Goal: Obtain resource: Obtain resource

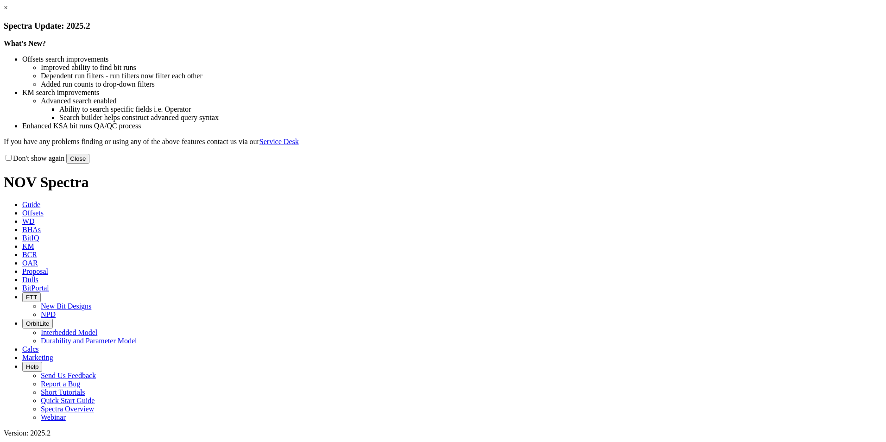
click at [8, 12] on link "×" at bounding box center [6, 8] width 4 height 8
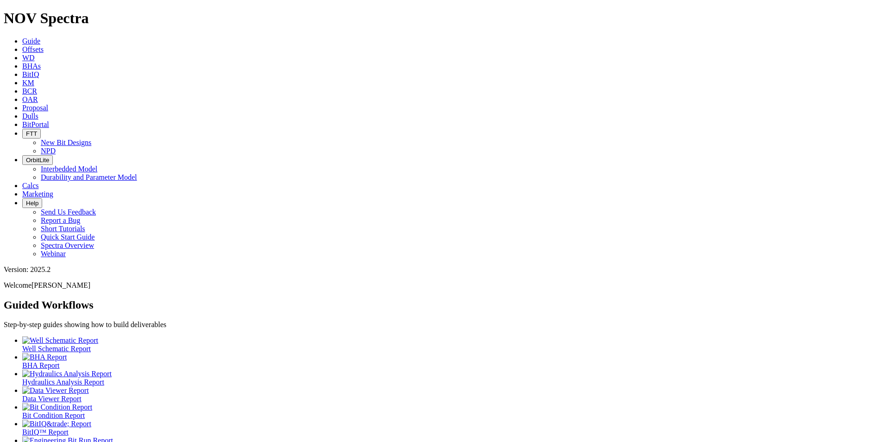
click at [44, 45] on span "Offsets" at bounding box center [32, 49] width 21 height 8
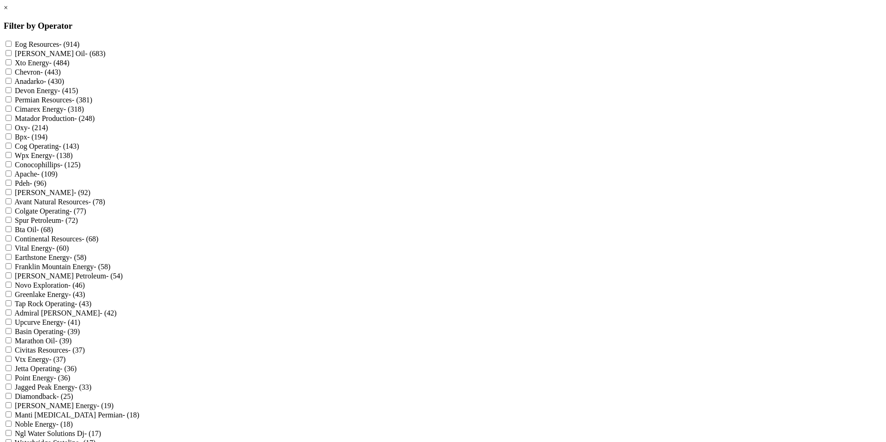
click at [12, 112] on Energy "Cimarex Energy - (318)" at bounding box center [9, 109] width 6 height 6
checkbox Energy "true"
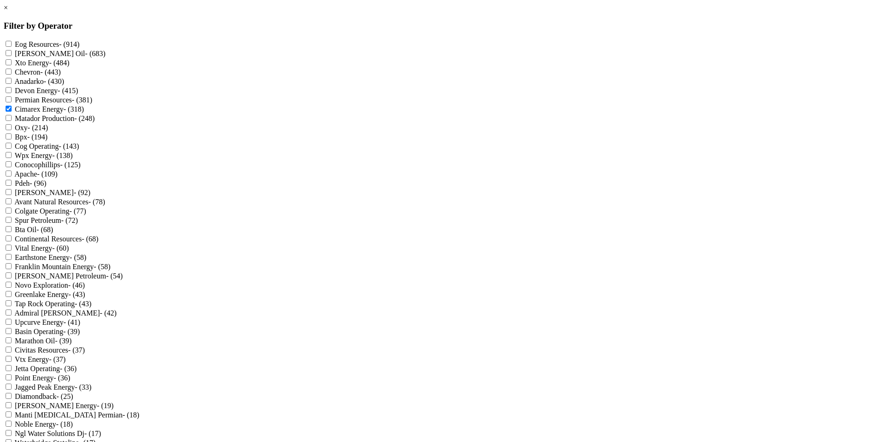
scroll to position [880, 0]
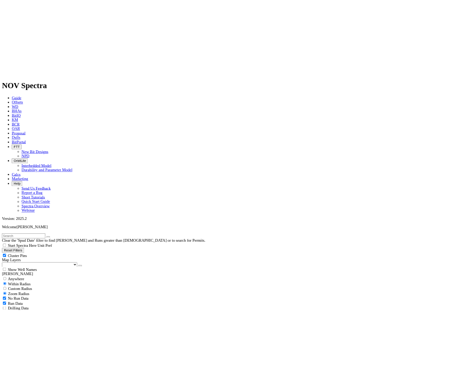
scroll to position [278, 0]
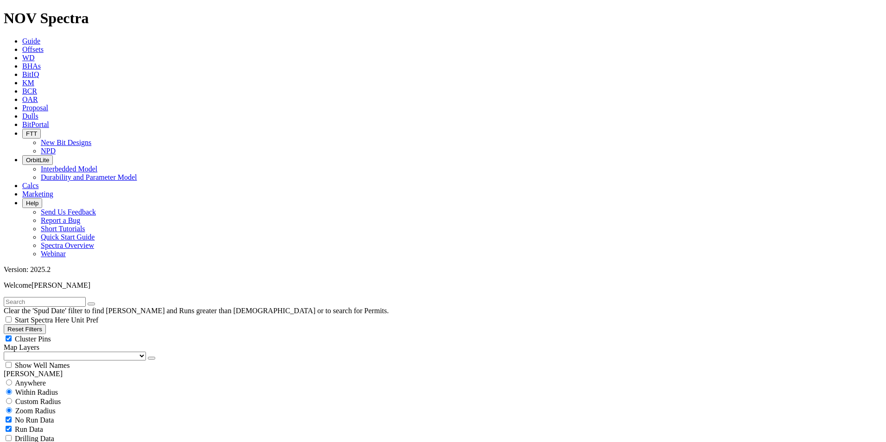
select select "12.25"
checkbox input "false"
select select "? number:12.25 ?"
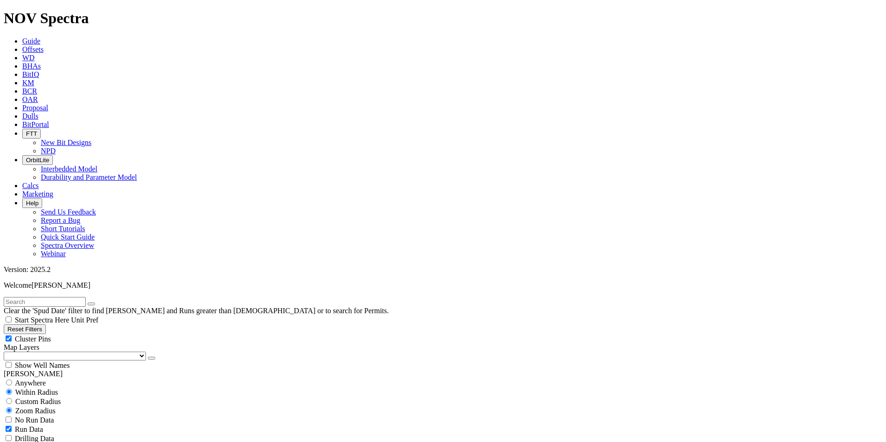
click at [51, 335] on span "Cluster Pins" at bounding box center [33, 339] width 36 height 8
checkbox input "false"
click at [152, 358] on icon "button" at bounding box center [152, 358] width 0 height 0
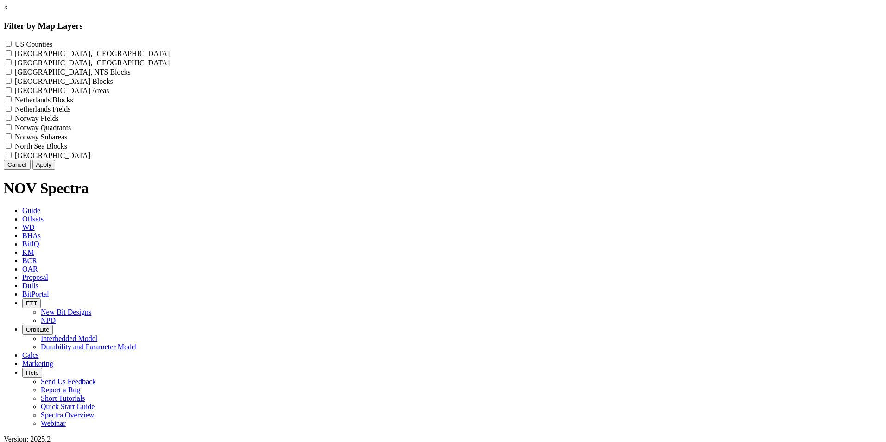
click at [12, 44] on Counties "US Counties - ()" at bounding box center [9, 44] width 6 height 6
checkbox Counties "true"
click at [55, 170] on button "Apply" at bounding box center [43, 165] width 23 height 10
